Goal: Task Accomplishment & Management: Complete application form

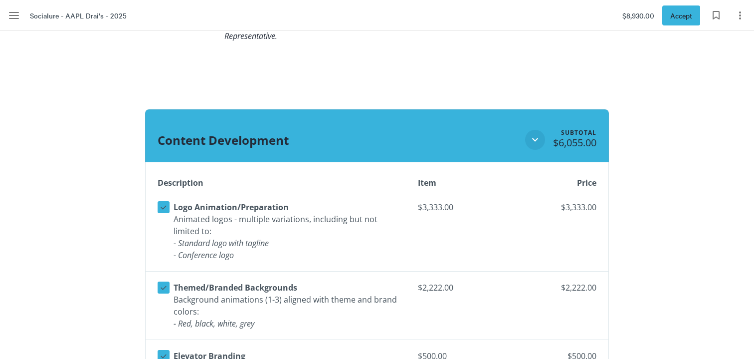
scroll to position [1204, 0]
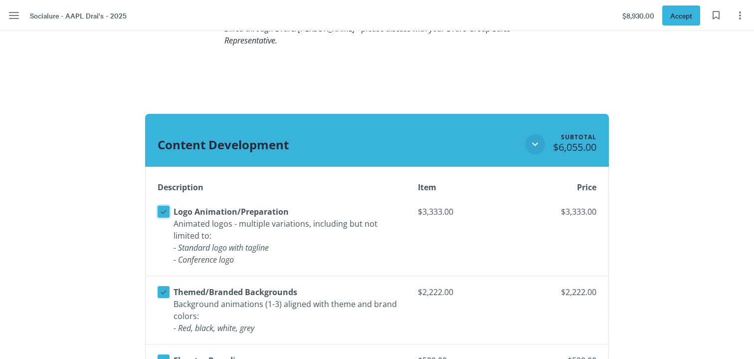
click at [165, 210] on icon at bounding box center [163, 211] width 9 height 9
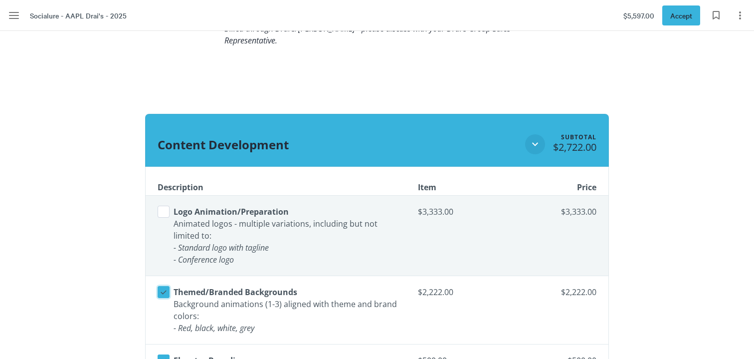
click at [161, 289] on icon at bounding box center [163, 291] width 9 height 9
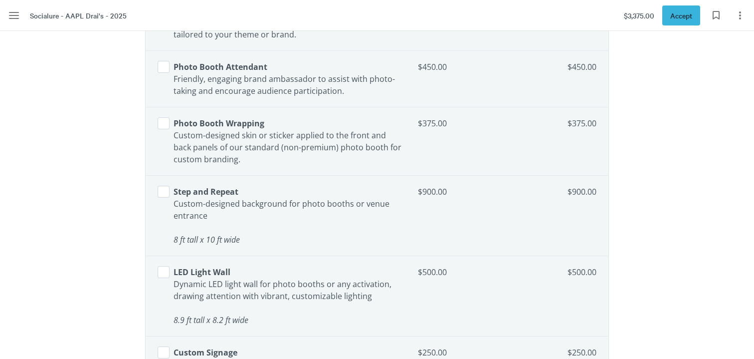
scroll to position [2464, 0]
click at [166, 270] on button "Select line item" at bounding box center [164, 271] width 12 height 12
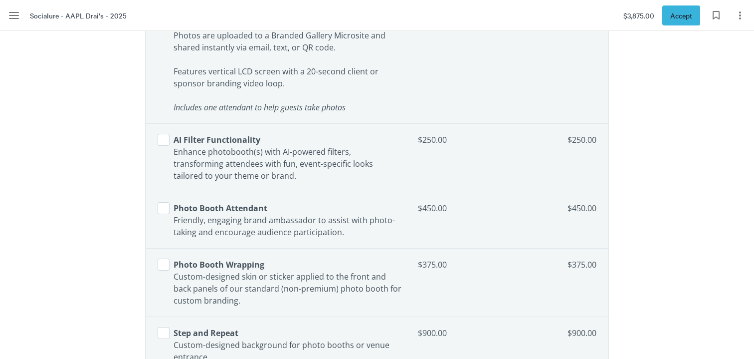
scroll to position [2321, 0]
click at [679, 12] on span "Accept" at bounding box center [682, 15] width 22 height 11
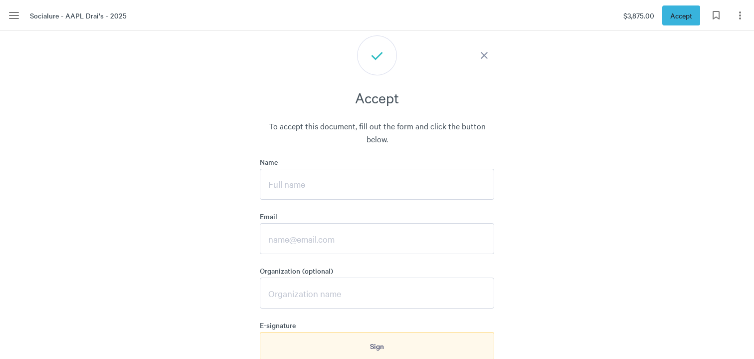
scroll to position [3633, 0]
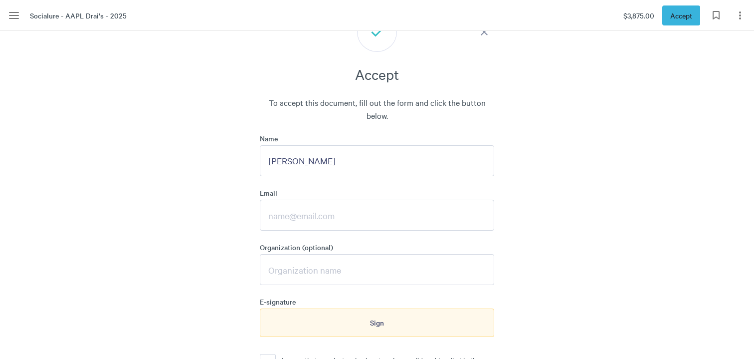
type input "[PERSON_NAME]"
type input "[EMAIL_ADDRESS][DOMAIN_NAME]"
type input "American Association of Private Lenders"
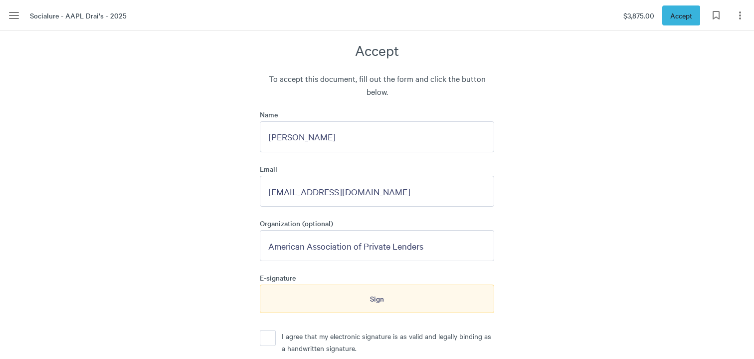
scroll to position [3665, 0]
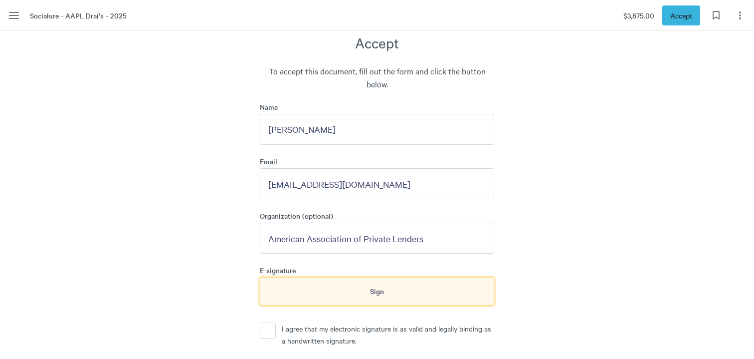
click at [362, 289] on div "Sign" at bounding box center [377, 291] width 234 height 28
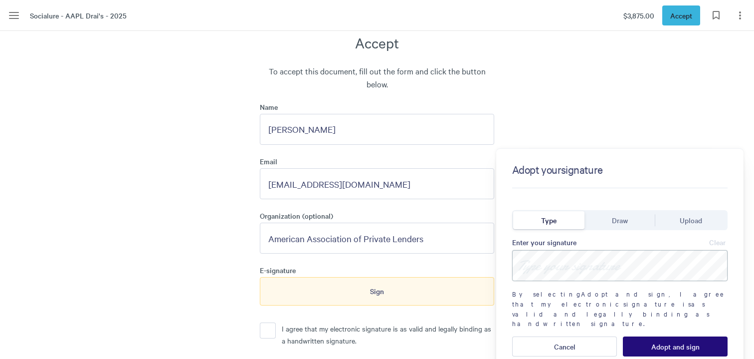
click at [547, 264] on input at bounding box center [620, 265] width 216 height 31
type input "[PERSON_NAME]"
click at [677, 342] on span "Adopt and sign" at bounding box center [676, 346] width 48 height 8
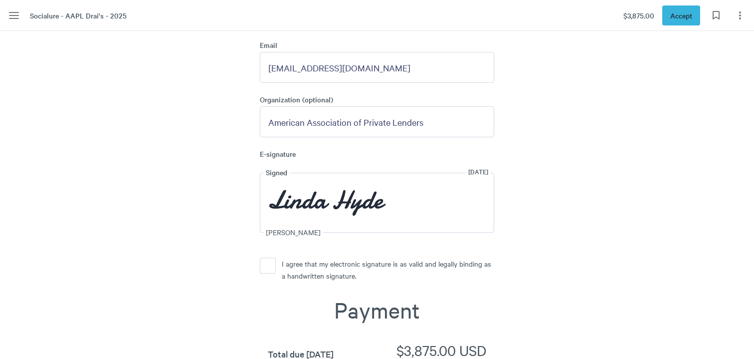
scroll to position [3833, 0]
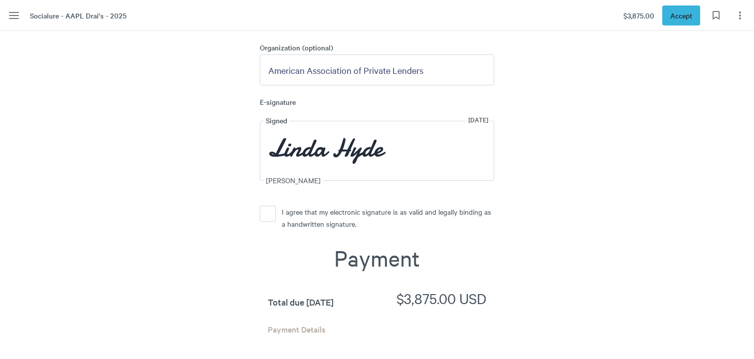
click at [273, 206] on button "I agree that my electronic signature is as valid and legally binding as a handw…" at bounding box center [268, 214] width 16 height 16
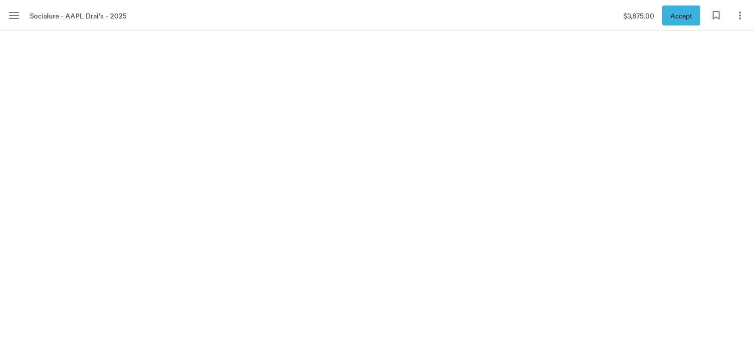
scroll to position [4217, 0]
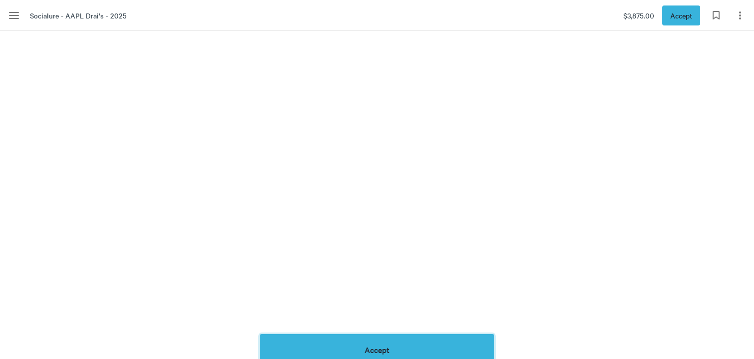
click at [376, 345] on button "Accept" at bounding box center [377, 349] width 234 height 31
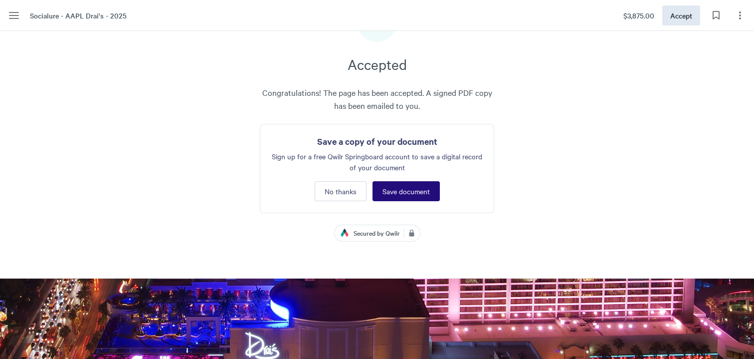
scroll to position [3633, 0]
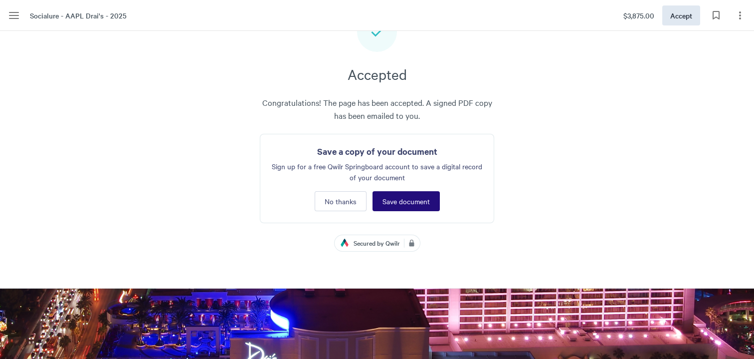
click at [399, 197] on span "Save document" at bounding box center [406, 201] width 47 height 8
